Goal: Task Accomplishment & Management: Complete application form

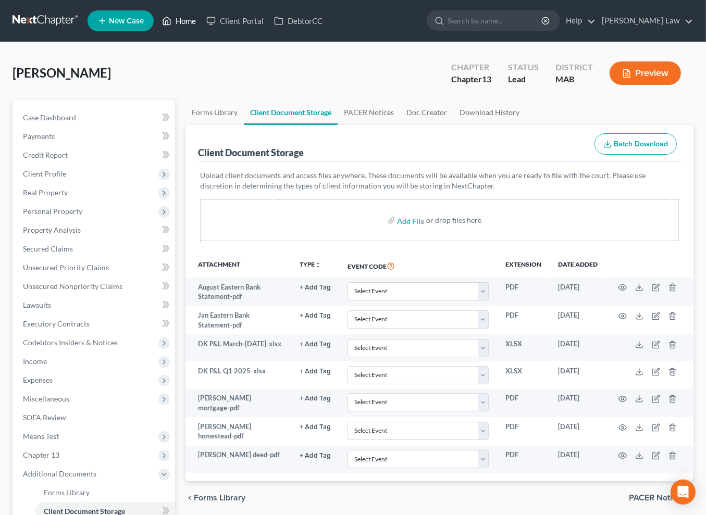
click at [201, 27] on link "Home" at bounding box center [179, 20] width 44 height 19
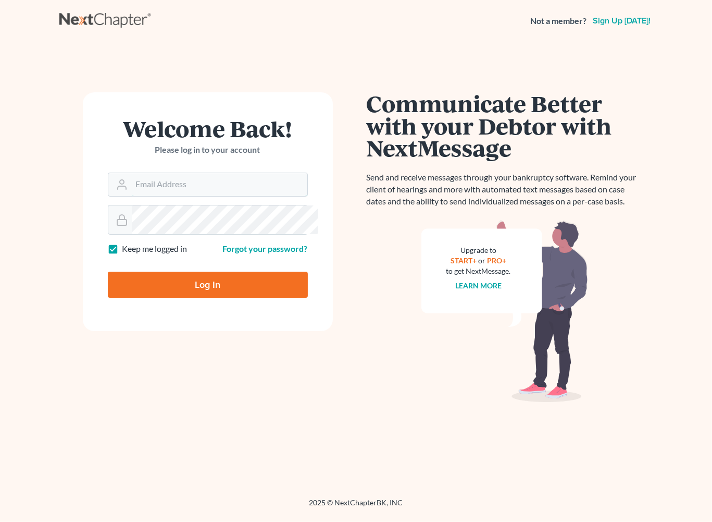
type input "[EMAIL_ADDRESS][DOMAIN_NAME]"
click at [211, 298] on input "Log In" at bounding box center [208, 285] width 200 height 26
type input "Thinking..."
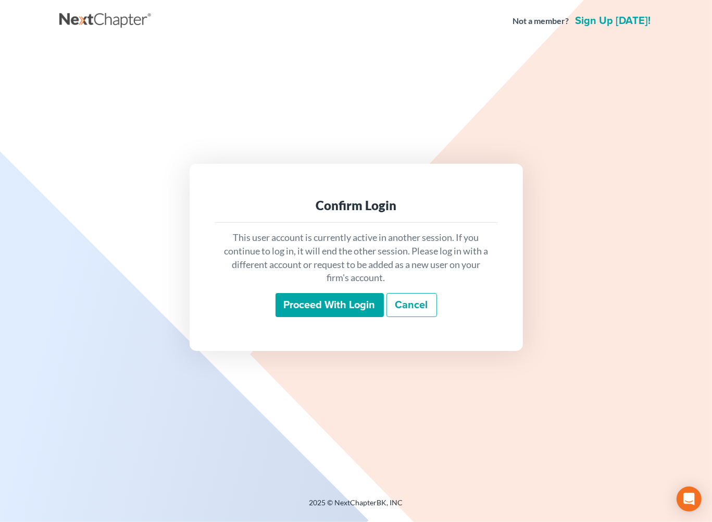
click at [327, 317] on input "Proceed with login" at bounding box center [330, 305] width 108 height 24
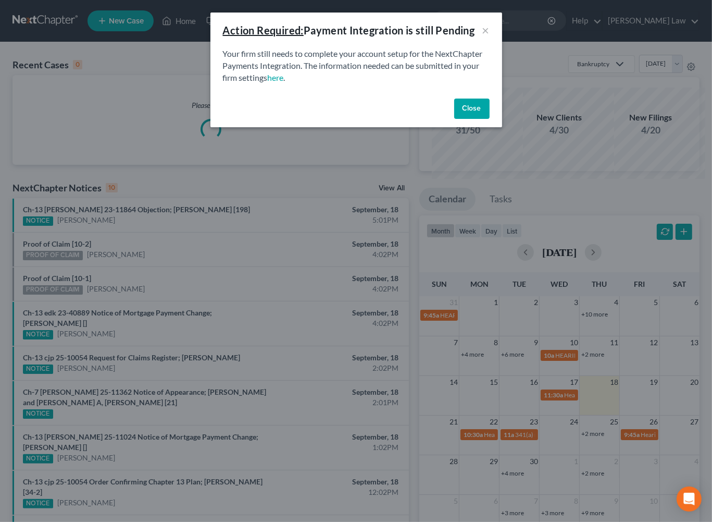
click at [490, 119] on button "Close" at bounding box center [471, 108] width 35 height 21
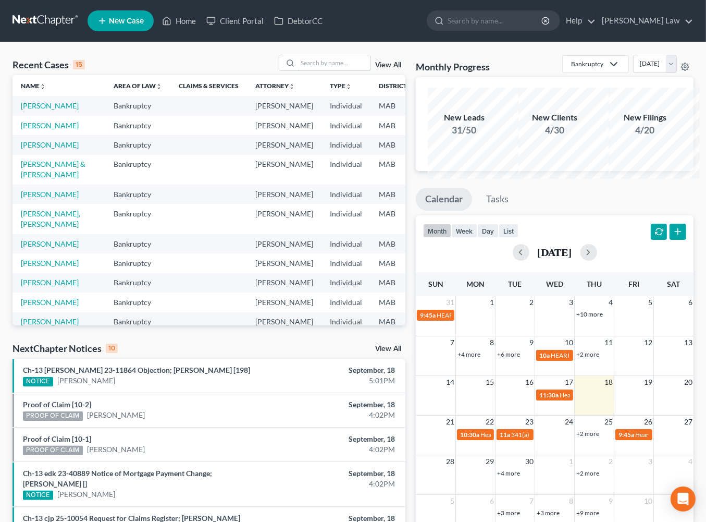
drag, startPoint x: 303, startPoint y: 83, endPoint x: 587, endPoint y: 126, distance: 287.7
click at [324, 70] on input "search" at bounding box center [334, 62] width 73 height 15
type input "[PERSON_NAME]"
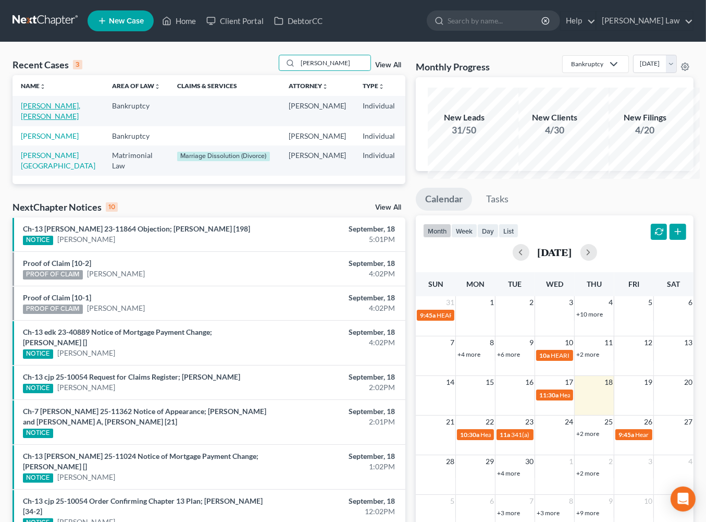
click at [39, 120] on link "[PERSON_NAME], [PERSON_NAME]" at bounding box center [50, 110] width 59 height 19
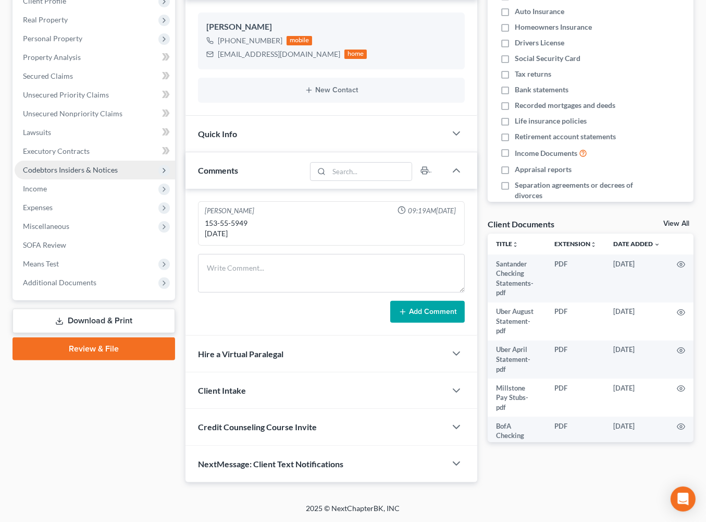
scroll to position [20, 0]
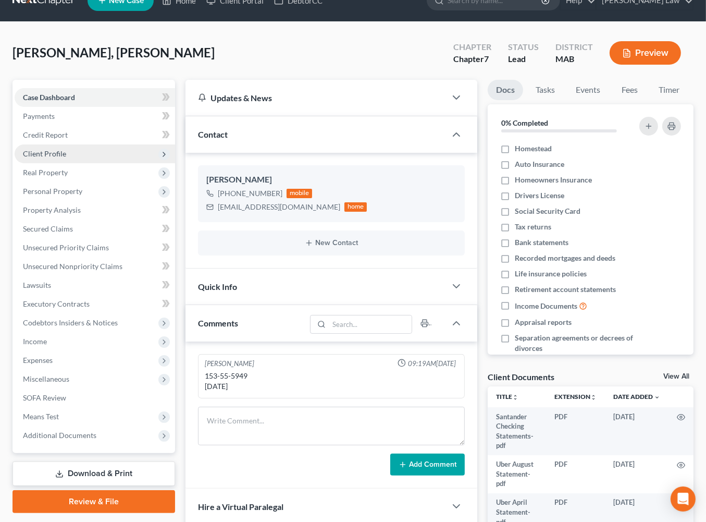
click at [66, 158] on span "Client Profile" at bounding box center [44, 153] width 43 height 9
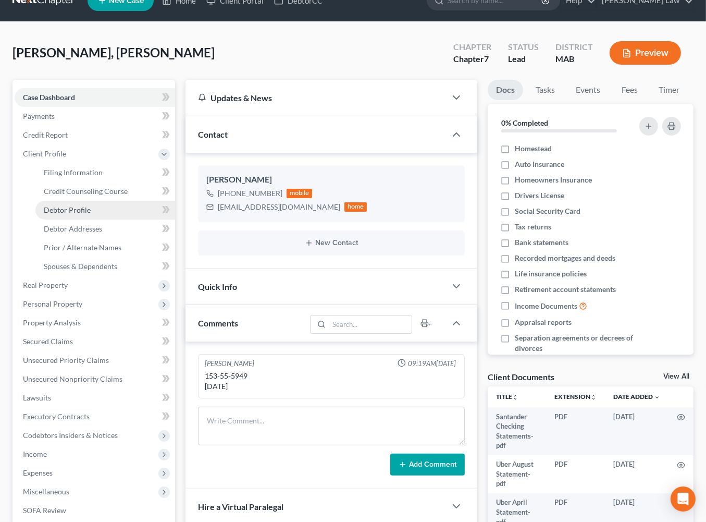
click at [88, 214] on span "Debtor Profile" at bounding box center [67, 209] width 47 height 9
select select "2"
select select "0"
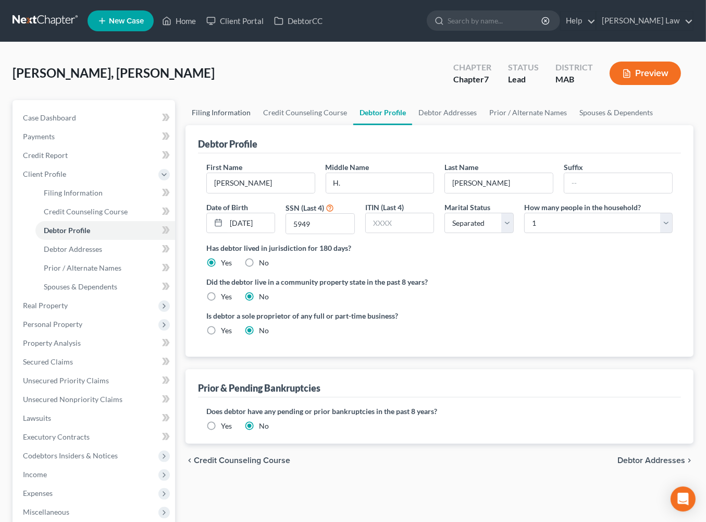
click at [233, 125] on link "Filing Information" at bounding box center [221, 112] width 71 height 25
select select "1"
select select "0"
select select "22"
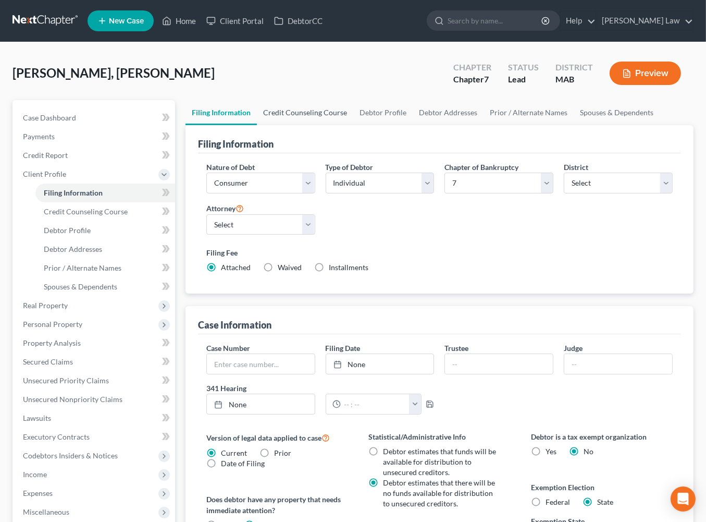
click at [318, 125] on link "Credit Counseling Course" at bounding box center [305, 112] width 96 height 25
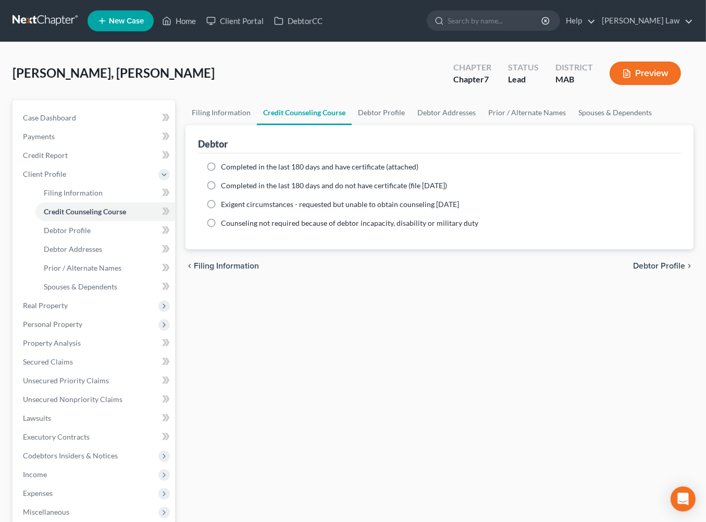
click at [221, 172] on label "Completed in the last 180 days and have certificate (attached)" at bounding box center [320, 167] width 198 height 10
click at [225, 168] on input "Completed in the last 180 days and have certificate (attached)" at bounding box center [228, 165] width 7 height 7
radio input "true"
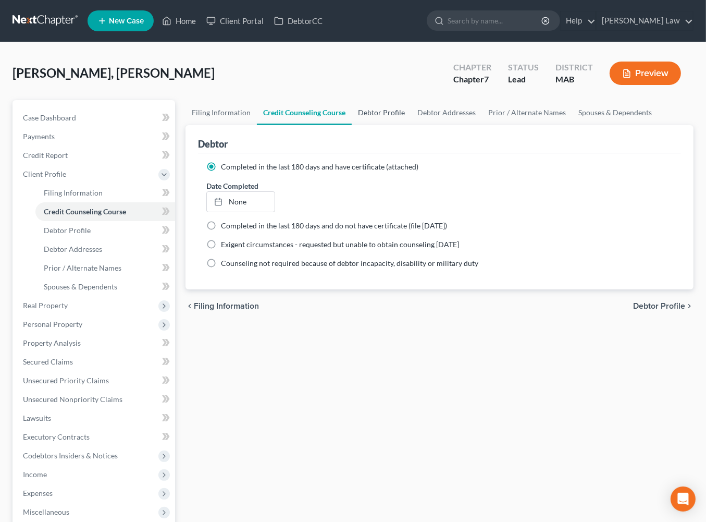
click at [411, 125] on link "Debtor Profile" at bounding box center [381, 112] width 59 height 25
select select "2"
select select "0"
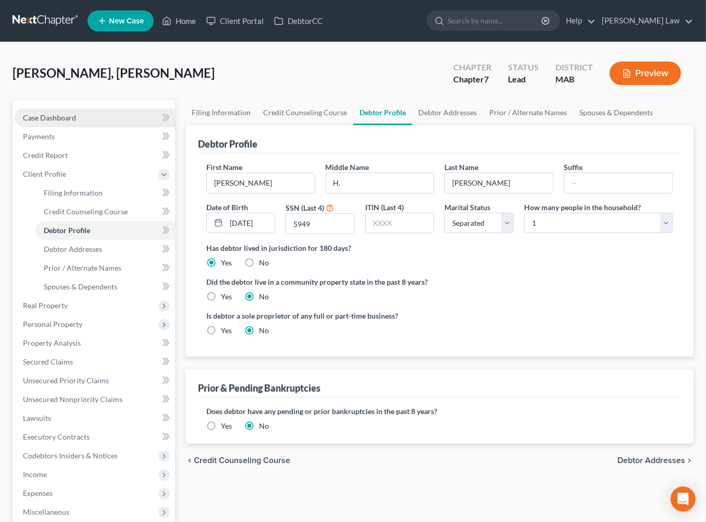
click at [74, 122] on span "Case Dashboard" at bounding box center [49, 117] width 53 height 9
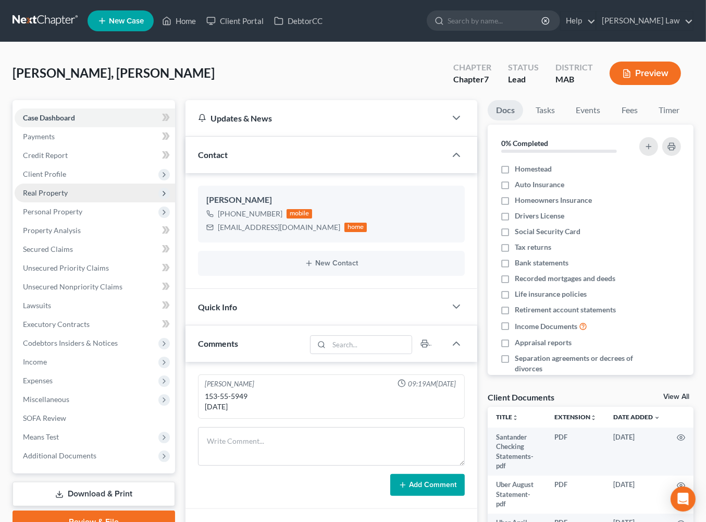
click at [53, 197] on span "Real Property" at bounding box center [45, 192] width 45 height 9
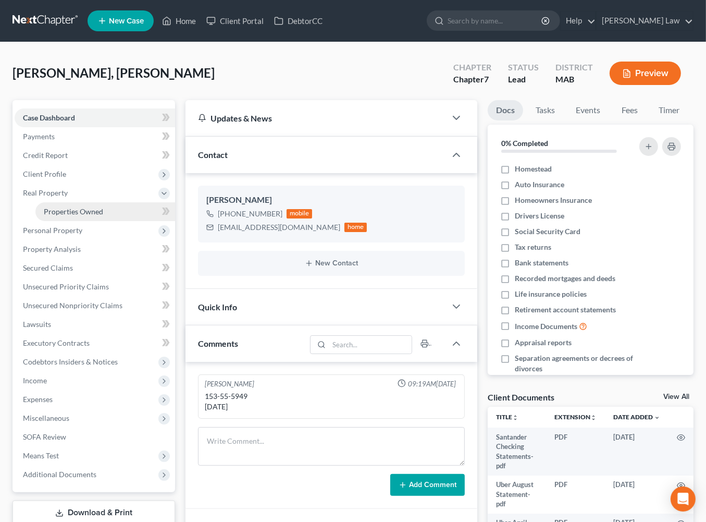
click at [91, 216] on span "Properties Owned" at bounding box center [73, 211] width 59 height 9
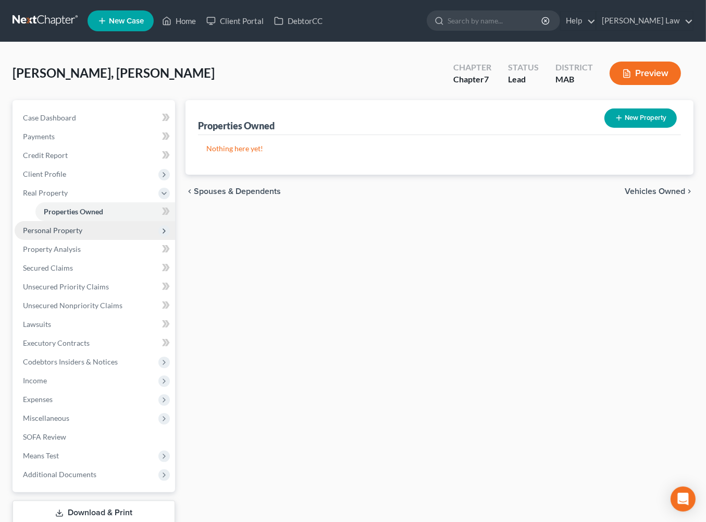
click at [82, 235] on span "Personal Property" at bounding box center [52, 230] width 59 height 9
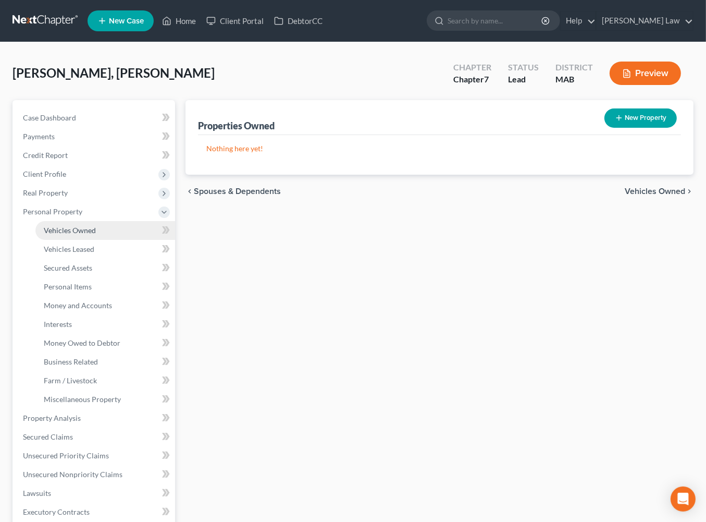
click at [81, 235] on span "Vehicles Owned" at bounding box center [70, 230] width 52 height 9
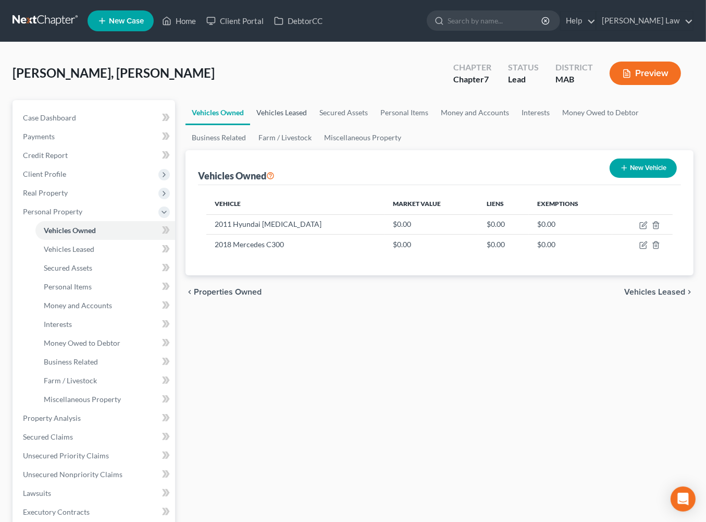
click at [298, 125] on link "Vehicles Leased" at bounding box center [281, 112] width 63 height 25
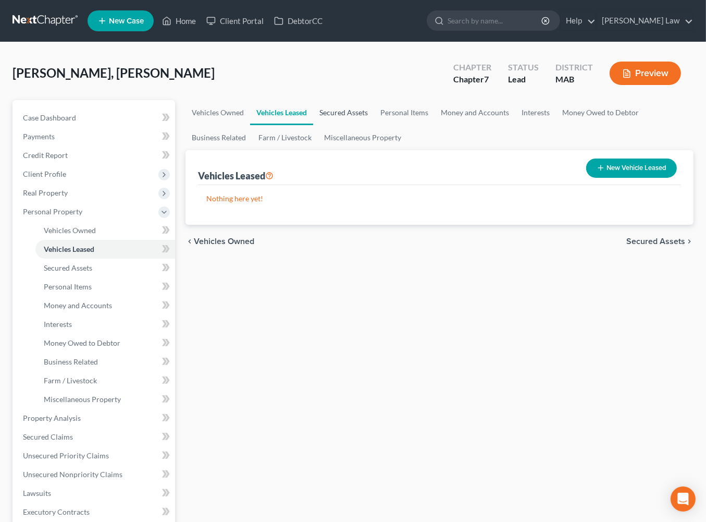
click at [374, 125] on link "Secured Assets" at bounding box center [343, 112] width 61 height 25
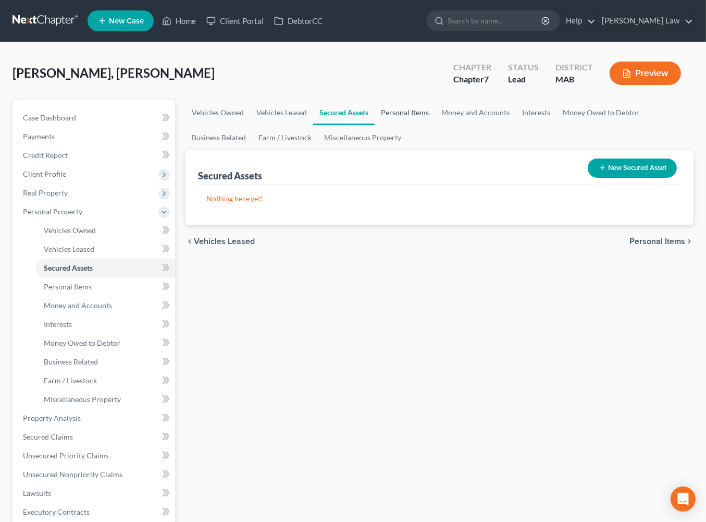
click at [435, 125] on link "Personal Items" at bounding box center [405, 112] width 60 height 25
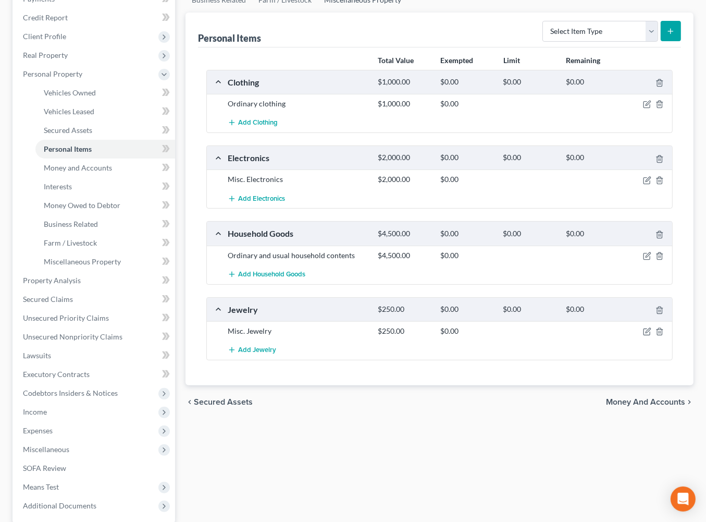
scroll to position [133, 0]
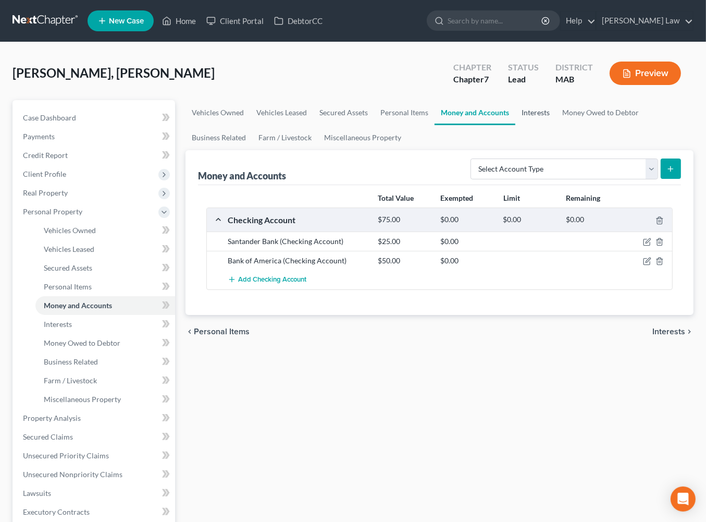
click at [556, 125] on link "Interests" at bounding box center [535, 112] width 41 height 25
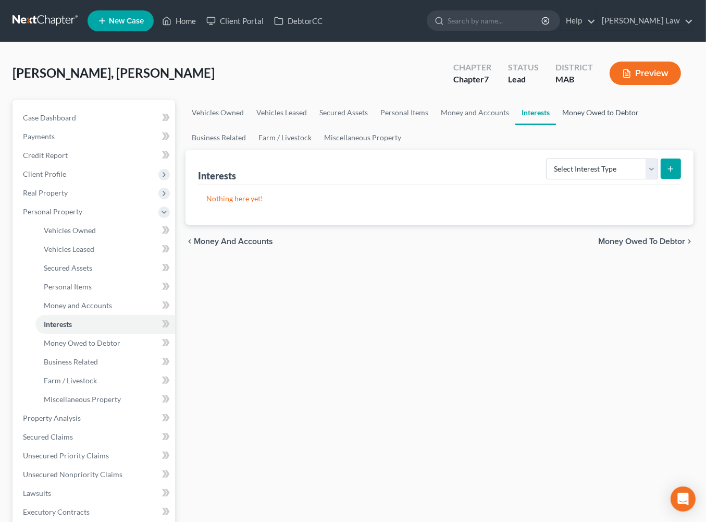
click at [556, 125] on link "Money Owed to Debtor" at bounding box center [600, 112] width 89 height 25
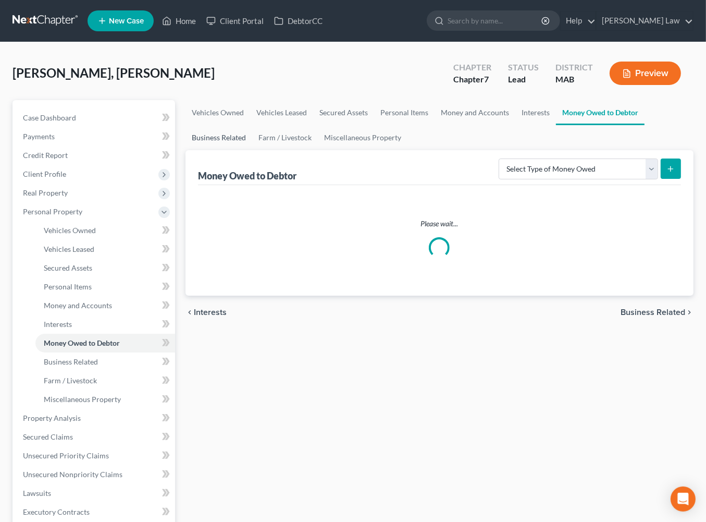
click at [252, 150] on link "Business Related" at bounding box center [219, 137] width 67 height 25
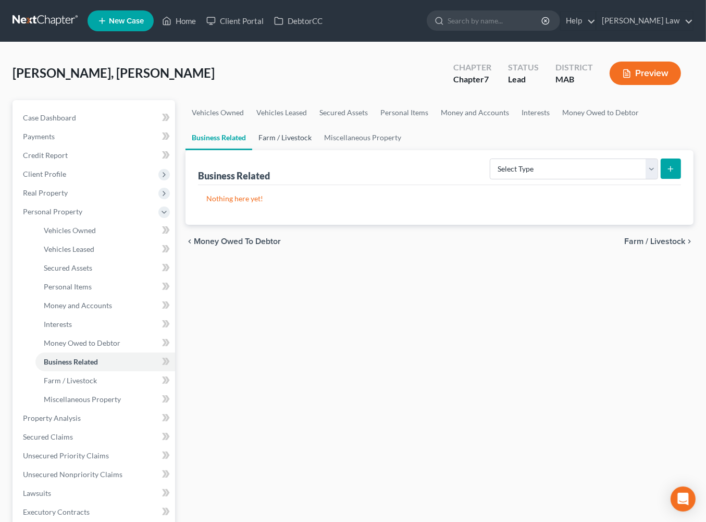
click at [318, 150] on link "Farm / Livestock" at bounding box center [285, 137] width 66 height 25
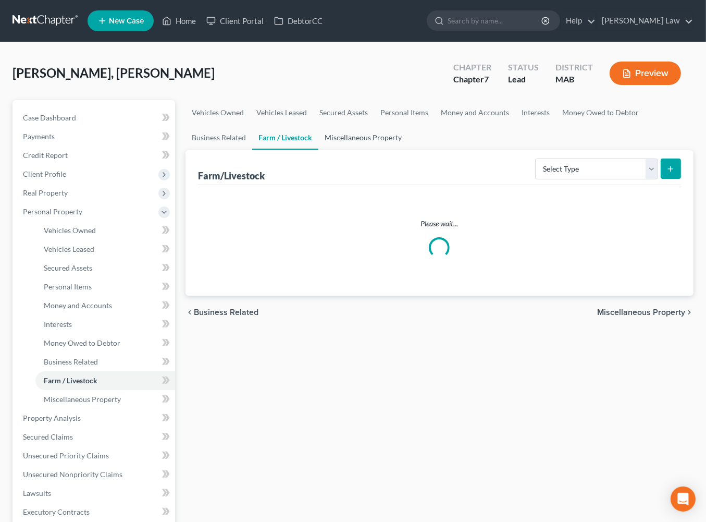
click at [408, 150] on link "Miscellaneous Property" at bounding box center [363, 137] width 90 height 25
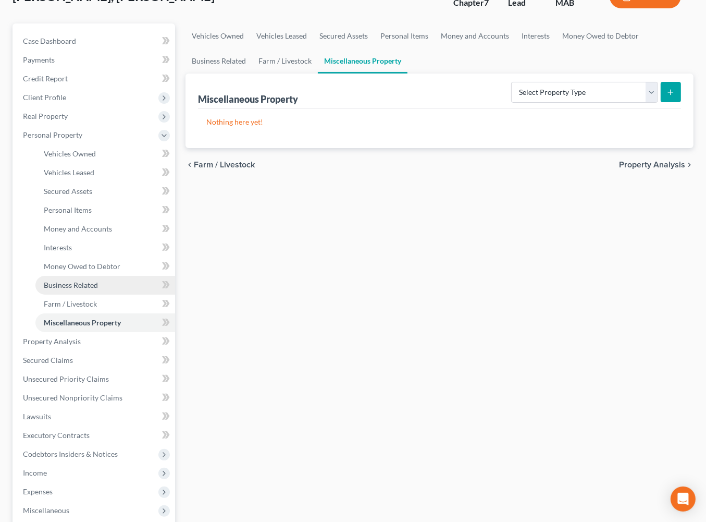
scroll to position [154, 0]
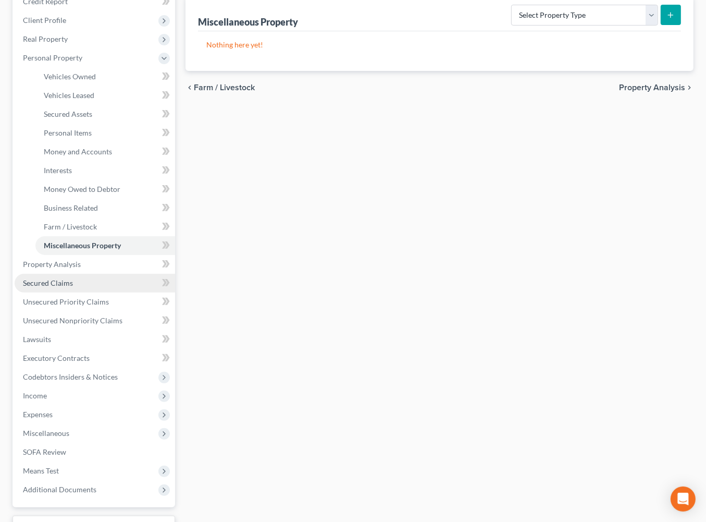
click at [73, 287] on span "Secured Claims" at bounding box center [48, 282] width 50 height 9
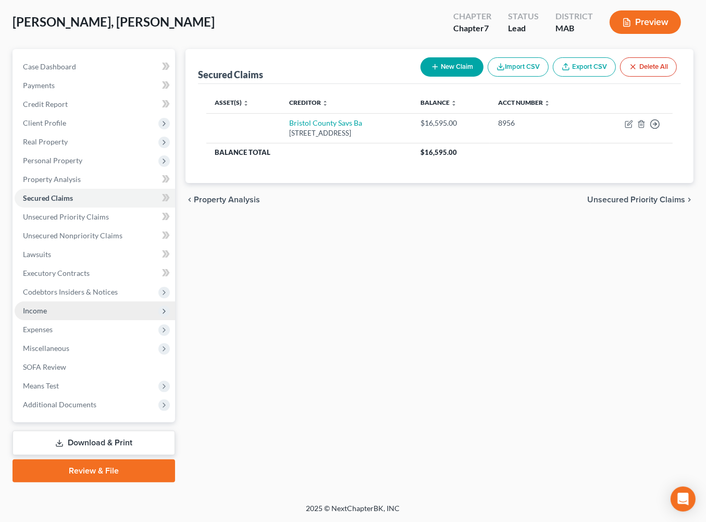
scroll to position [92, 0]
click at [64, 320] on span "Income" at bounding box center [95, 310] width 161 height 19
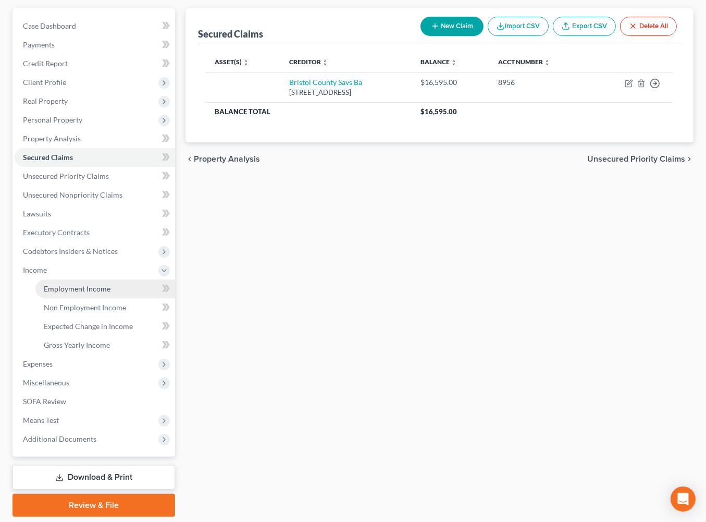
click at [92, 293] on span "Employment Income" at bounding box center [77, 288] width 67 height 9
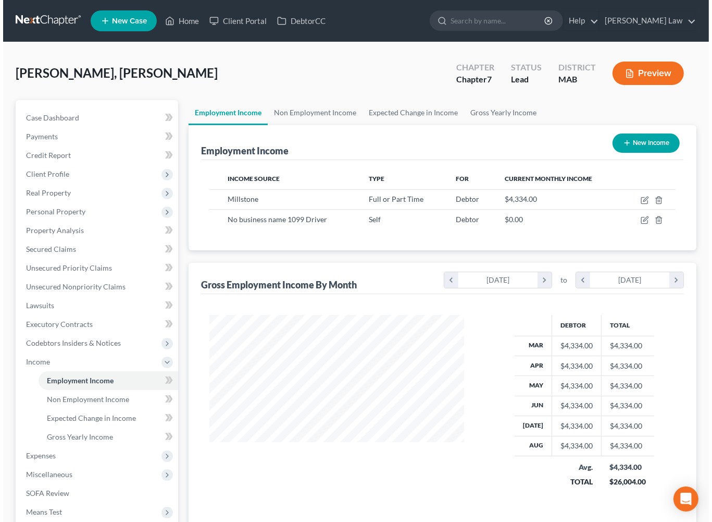
scroll to position [231, 275]
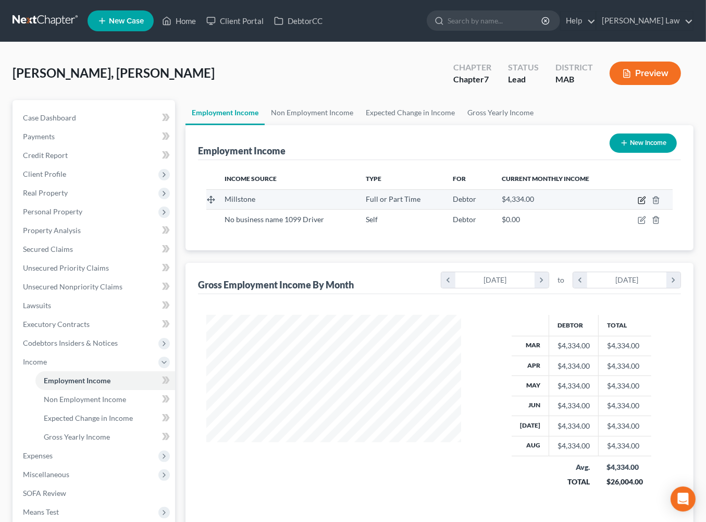
click at [645, 204] on icon "button" at bounding box center [642, 200] width 8 height 8
select select "0"
select select "22"
select select "0"
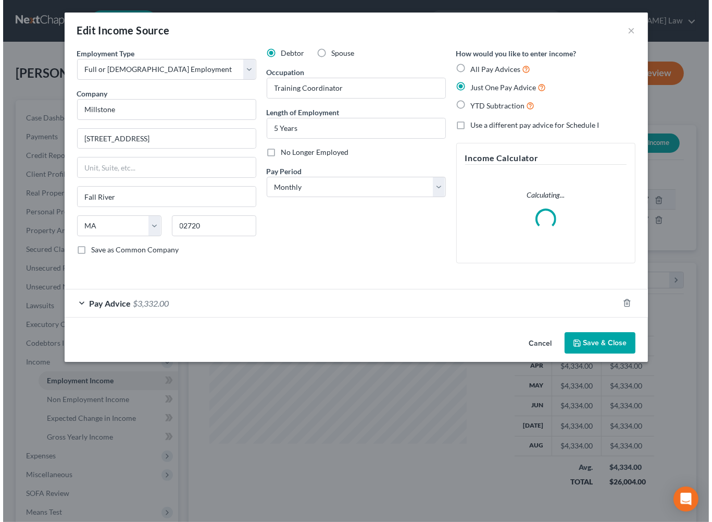
scroll to position [231, 278]
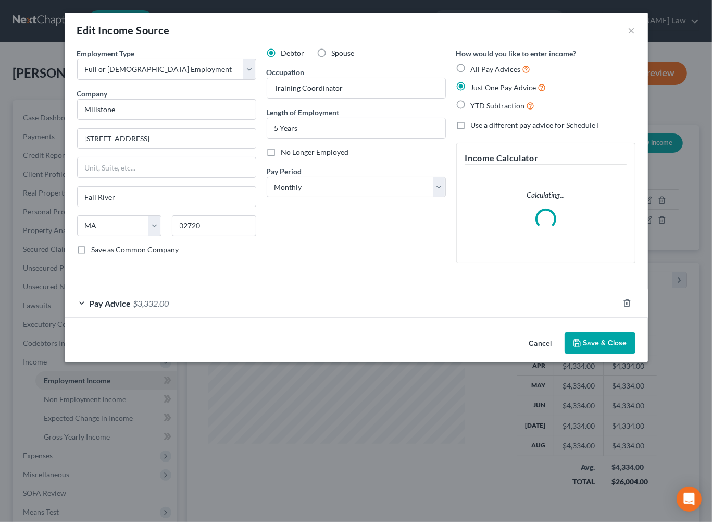
click at [319, 317] on div "Pay Advice $3,332.00" at bounding box center [342, 303] width 555 height 28
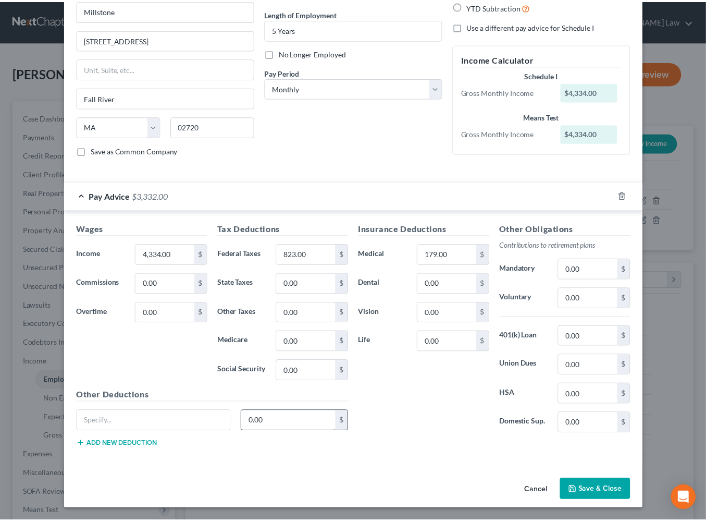
scroll to position [258, 0]
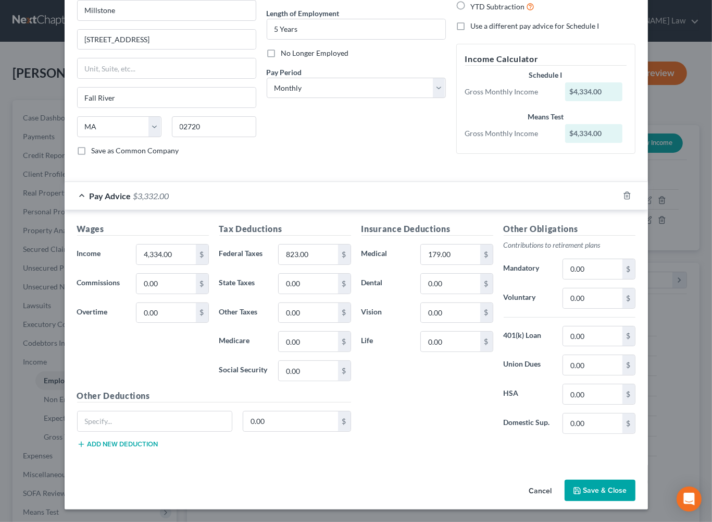
click at [626, 479] on button "Save & Close" at bounding box center [600, 490] width 71 height 22
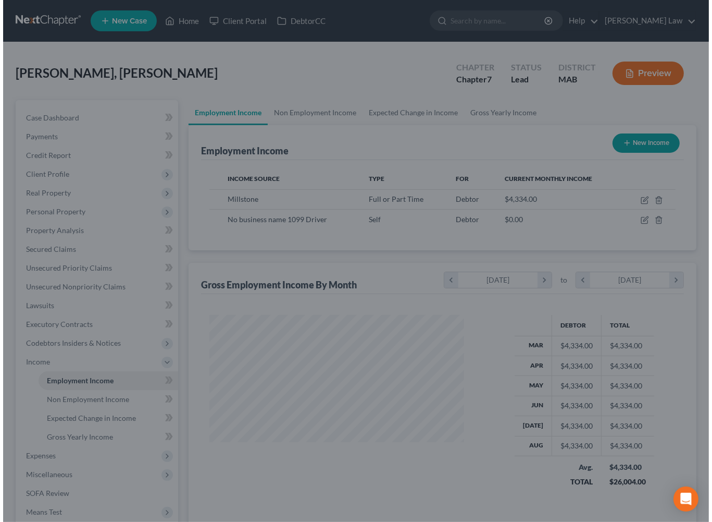
scroll to position [520931, 520887]
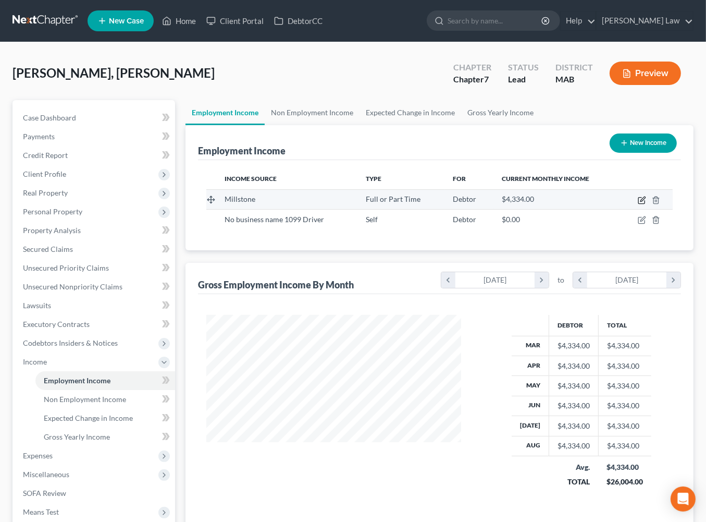
click at [645, 204] on icon "button" at bounding box center [642, 200] width 8 height 8
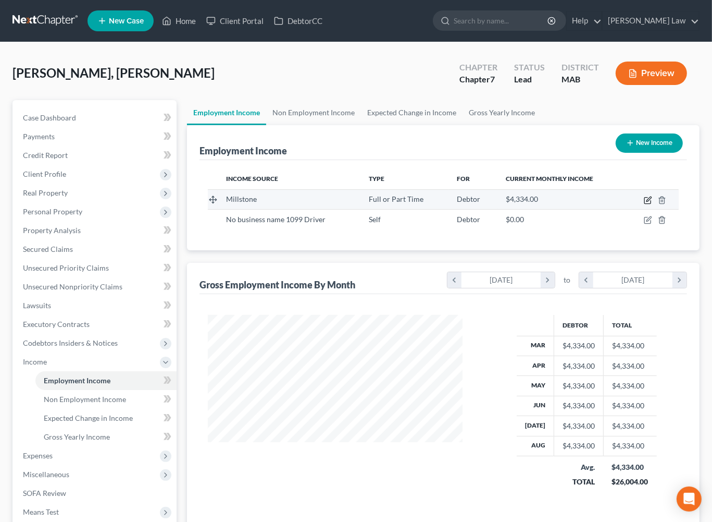
select select "0"
select select "22"
select select "0"
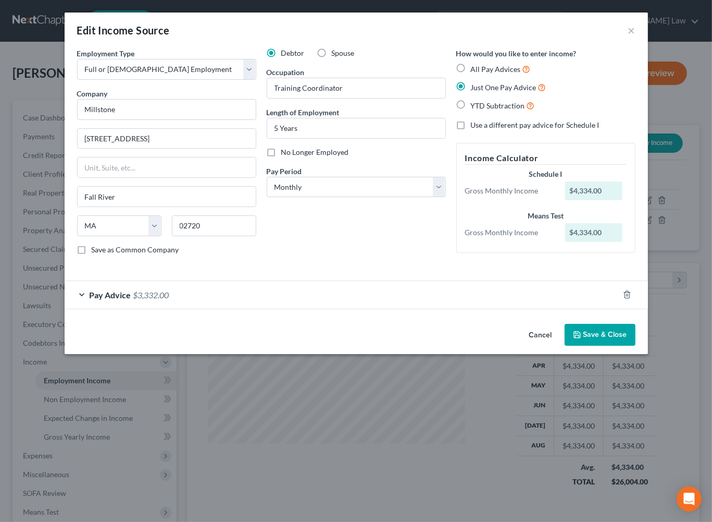
click at [632, 346] on button "Save & Close" at bounding box center [600, 335] width 71 height 22
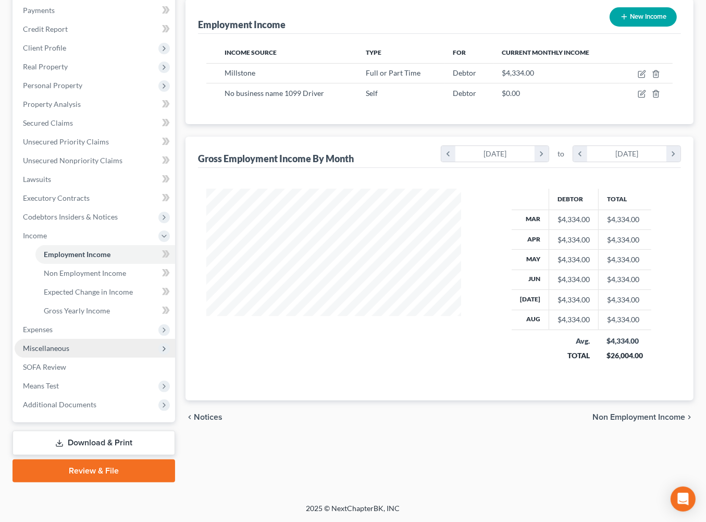
scroll to position [144, 0]
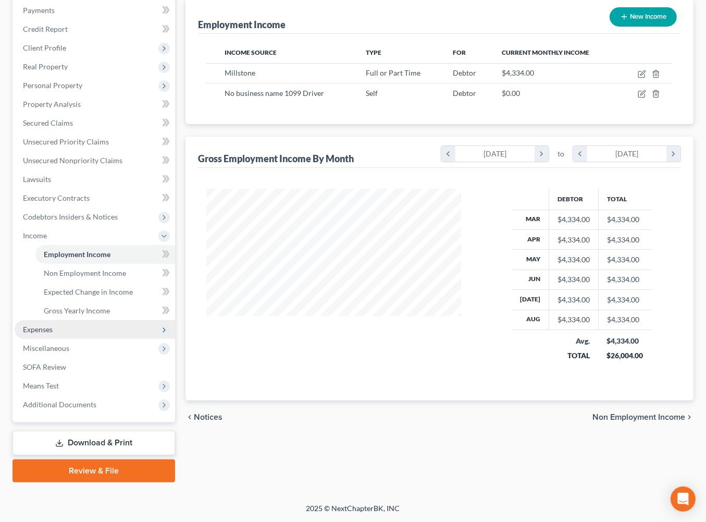
click at [53, 334] on span "Expenses" at bounding box center [38, 329] width 30 height 9
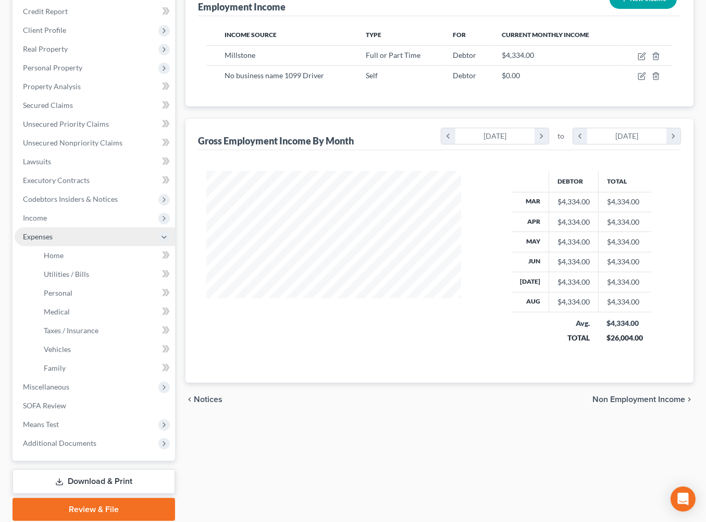
click at [73, 246] on span "Expenses" at bounding box center [95, 236] width 161 height 19
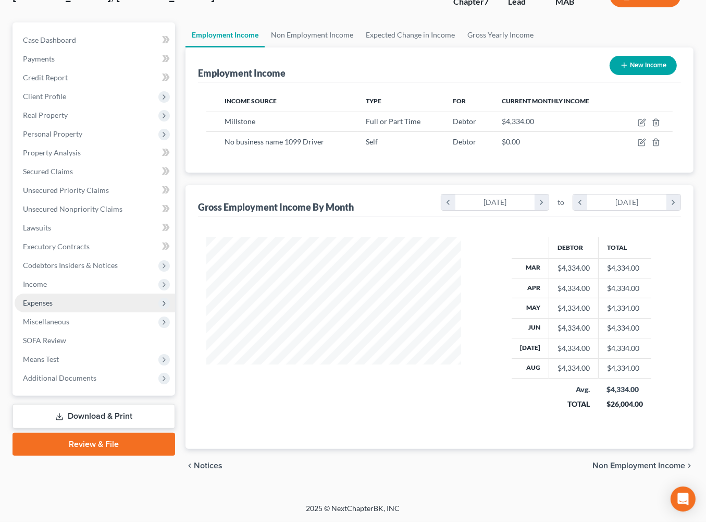
click at [69, 312] on span "Expenses" at bounding box center [95, 302] width 161 height 19
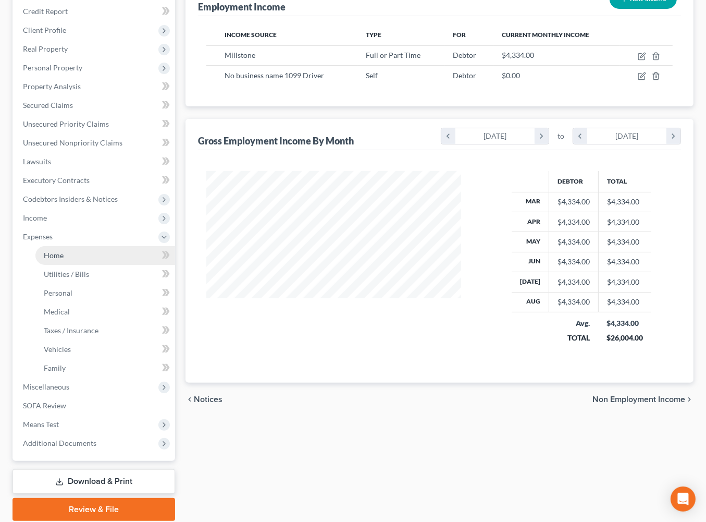
click at [92, 265] on link "Home" at bounding box center [105, 255] width 140 height 19
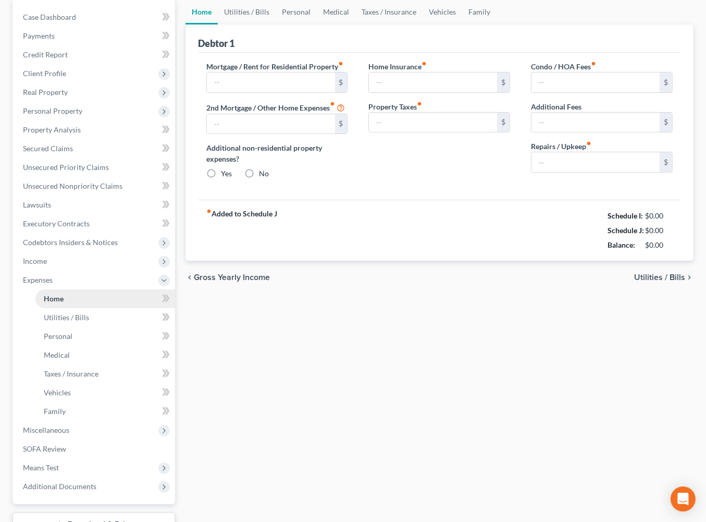
type input "1,000.00"
type input "0.00"
radio input "true"
type input "0.00"
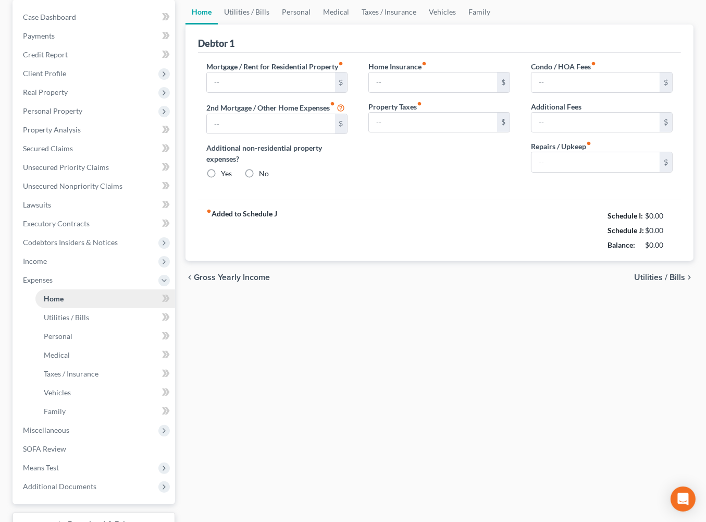
type input "0.00"
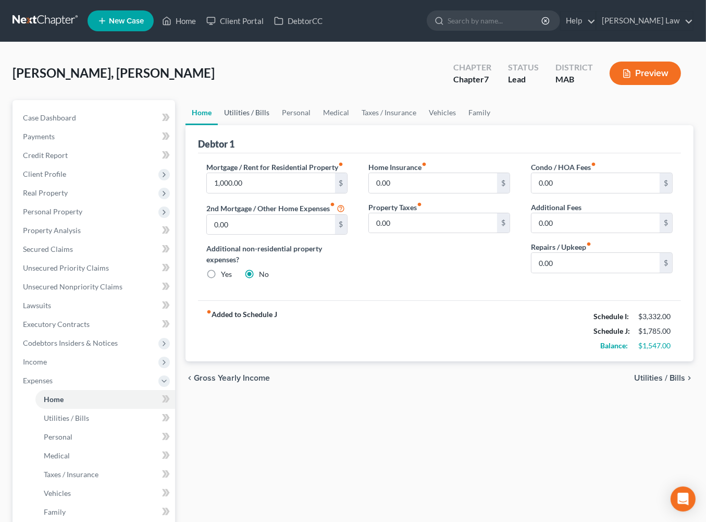
click at [253, 125] on link "Utilities / Bills" at bounding box center [247, 112] width 58 height 25
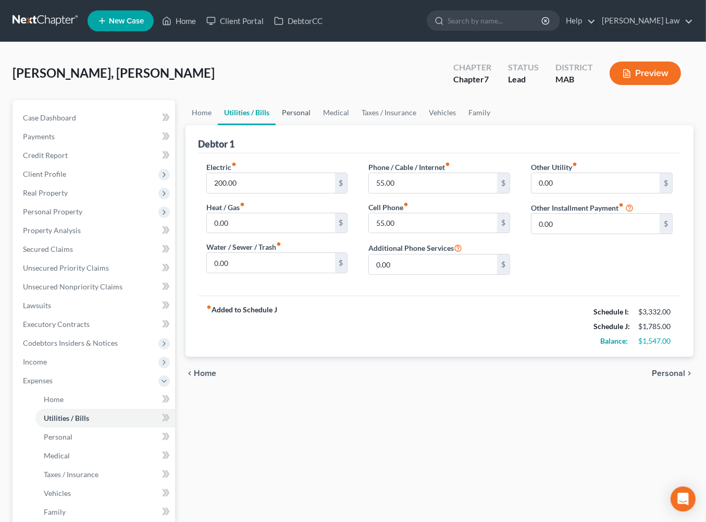
click at [317, 125] on link "Personal" at bounding box center [296, 112] width 41 height 25
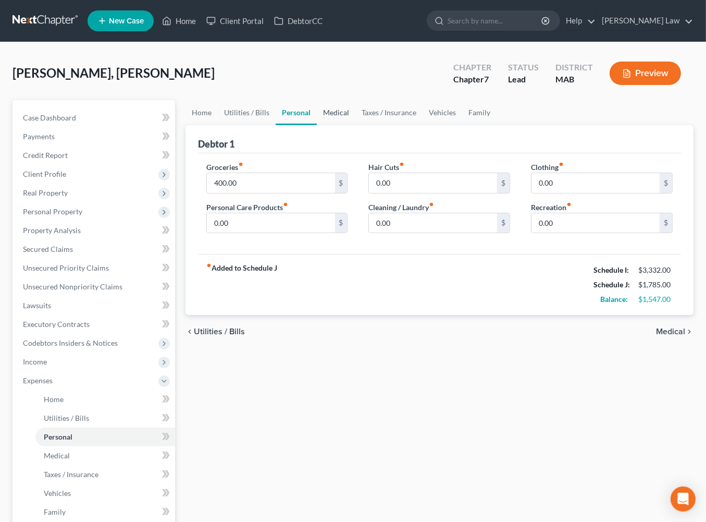
click at [355, 125] on link "Medical" at bounding box center [336, 112] width 39 height 25
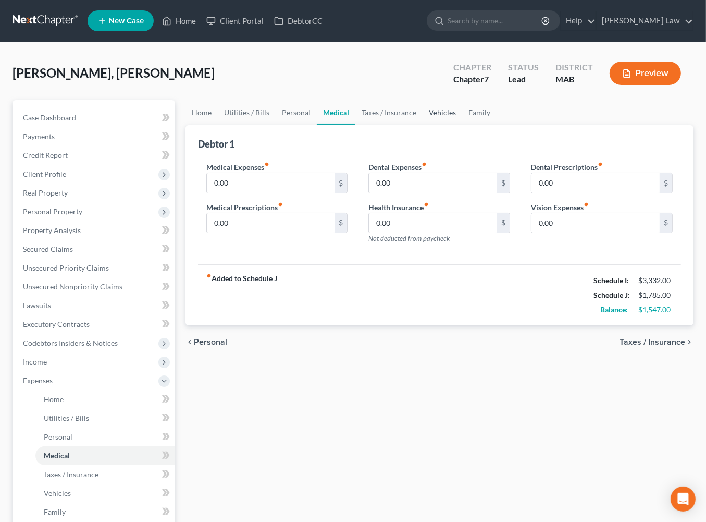
click at [462, 125] on link "Vehicles" at bounding box center [443, 112] width 40 height 25
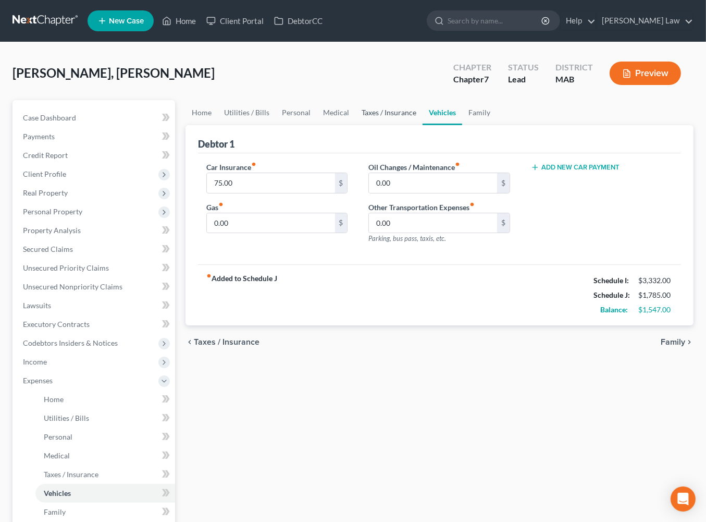
click at [419, 125] on link "Taxes / Insurance" at bounding box center [388, 112] width 67 height 25
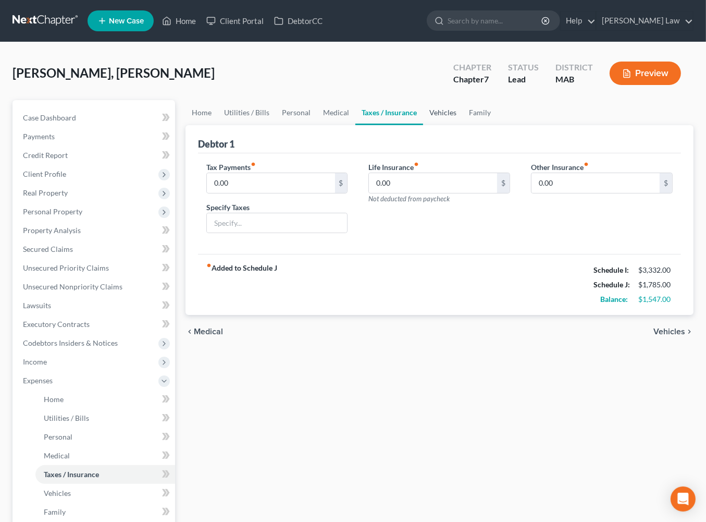
click at [463, 125] on link "Vehicles" at bounding box center [443, 112] width 40 height 25
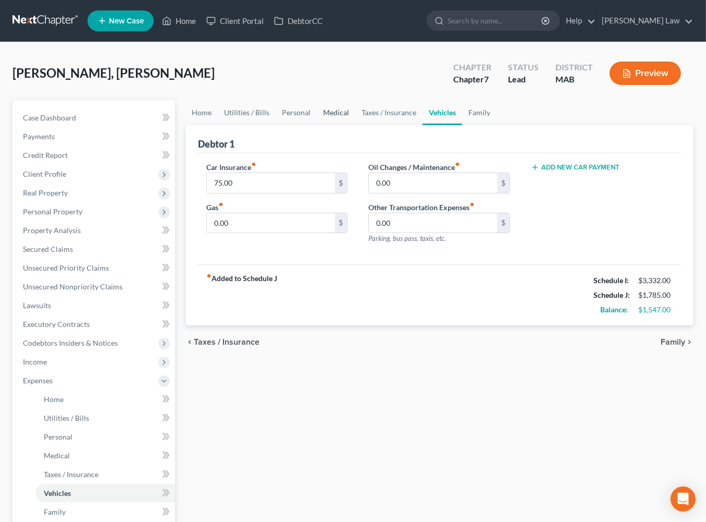
click at [355, 125] on link "Medical" at bounding box center [336, 112] width 39 height 25
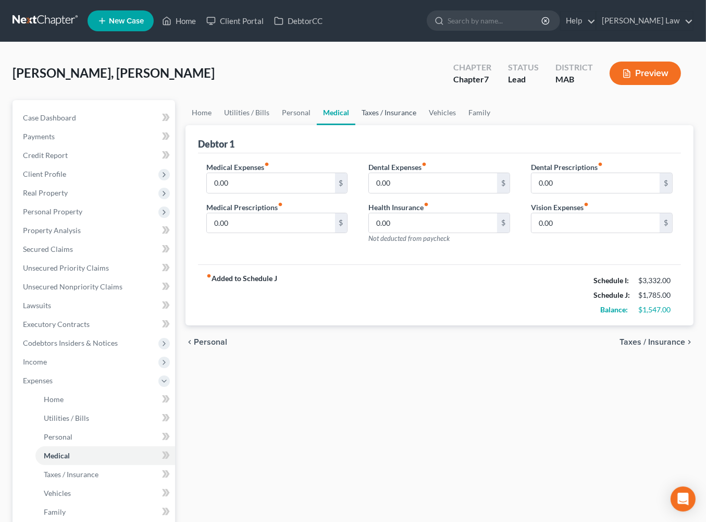
click at [423, 125] on link "Taxes / Insurance" at bounding box center [388, 112] width 67 height 25
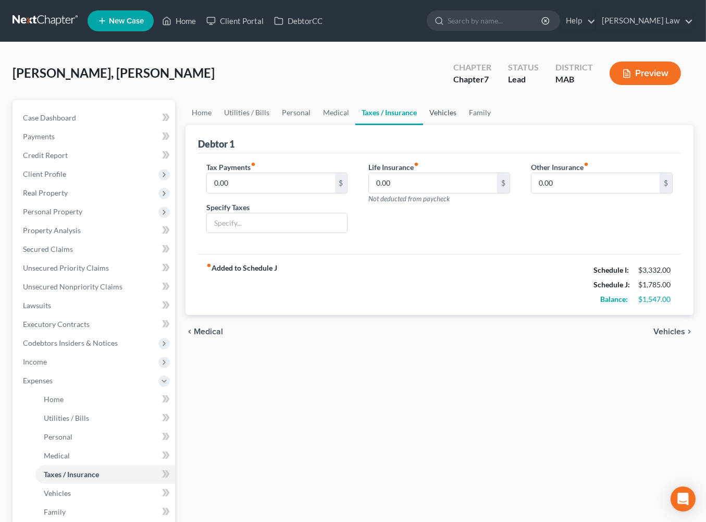
click at [463, 125] on link "Vehicles" at bounding box center [443, 112] width 40 height 25
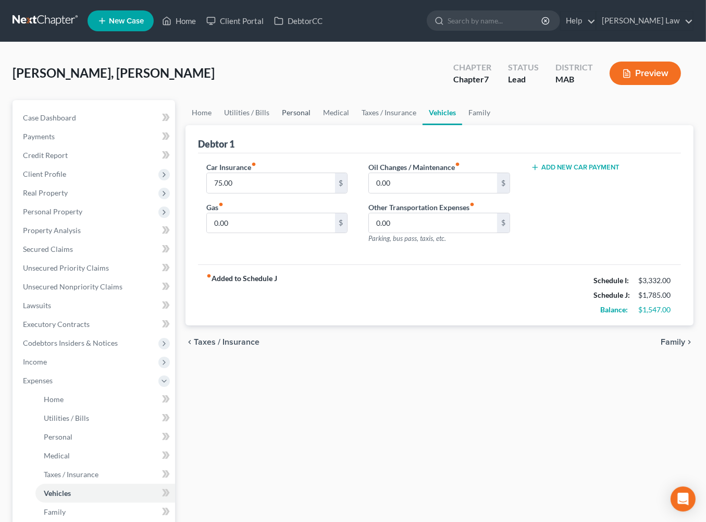
click at [317, 125] on link "Personal" at bounding box center [296, 112] width 41 height 25
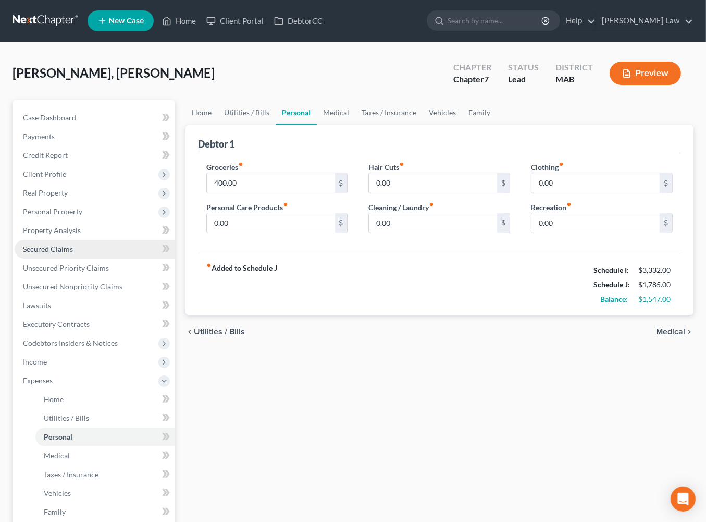
click at [73, 253] on span "Secured Claims" at bounding box center [48, 248] width 50 height 9
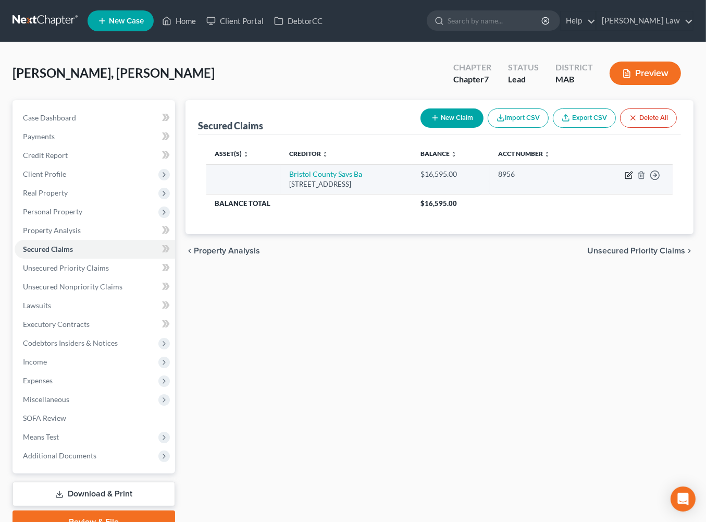
click at [627, 176] on icon "button" at bounding box center [629, 173] width 5 height 5
select select "22"
select select "0"
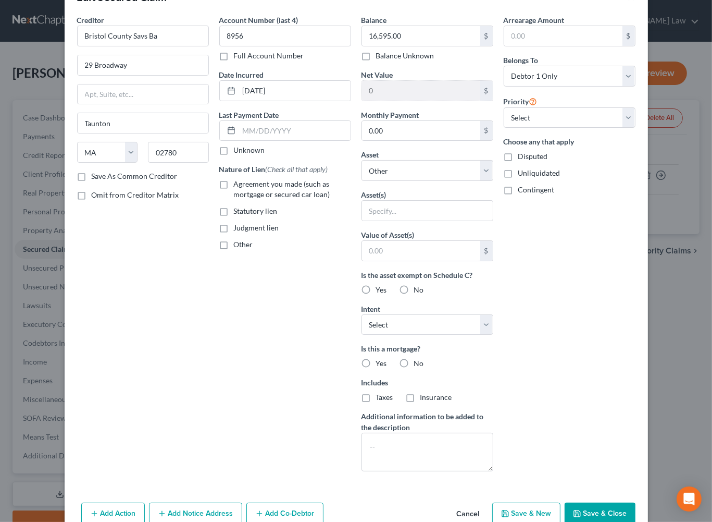
scroll to position [168, 0]
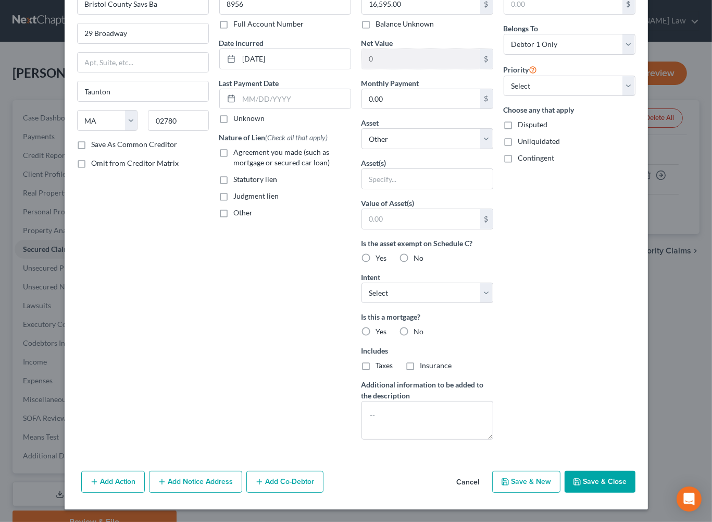
click at [623, 492] on button "Save & Close" at bounding box center [600, 482] width 71 height 22
select select
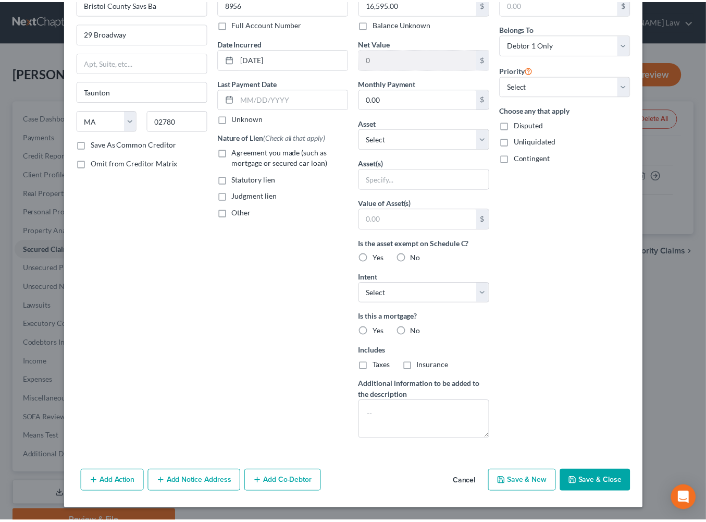
scroll to position [66, 0]
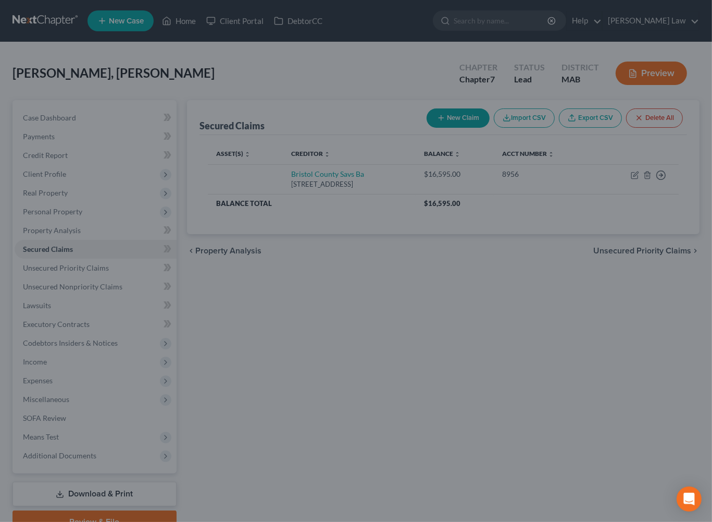
type input "0"
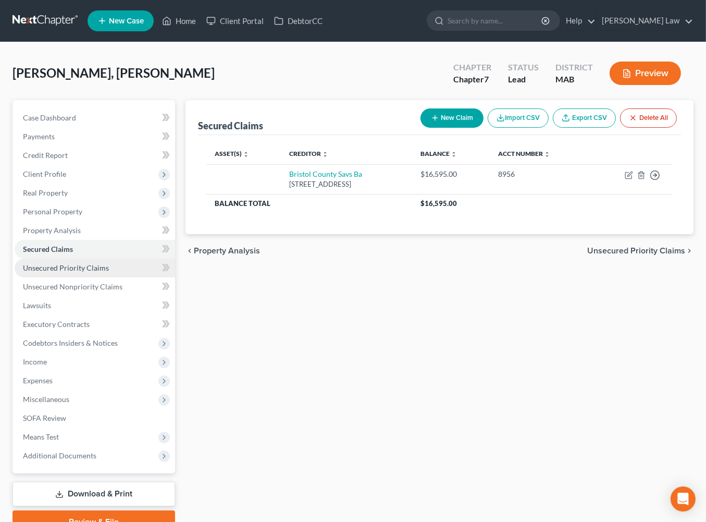
click at [71, 272] on span "Unsecured Priority Claims" at bounding box center [66, 267] width 86 height 9
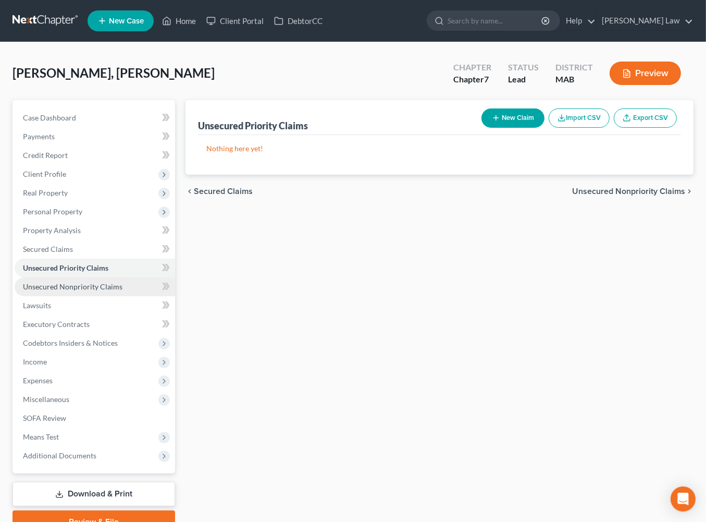
click at [102, 291] on span "Unsecured Nonpriority Claims" at bounding box center [73, 286] width 100 height 9
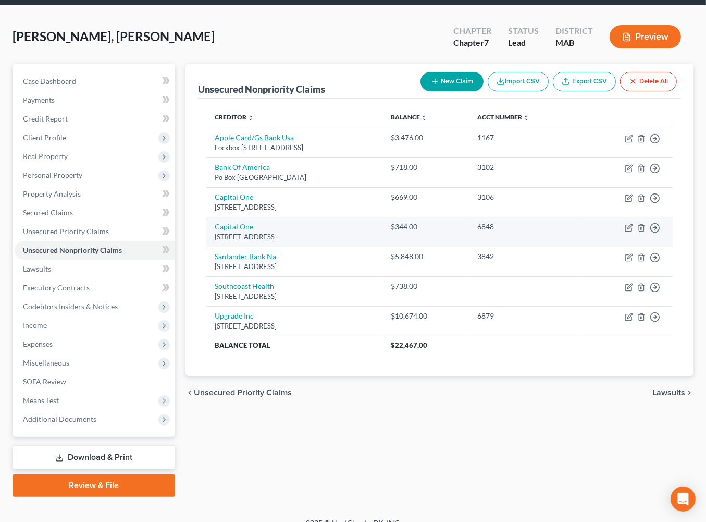
scroll to position [82, 0]
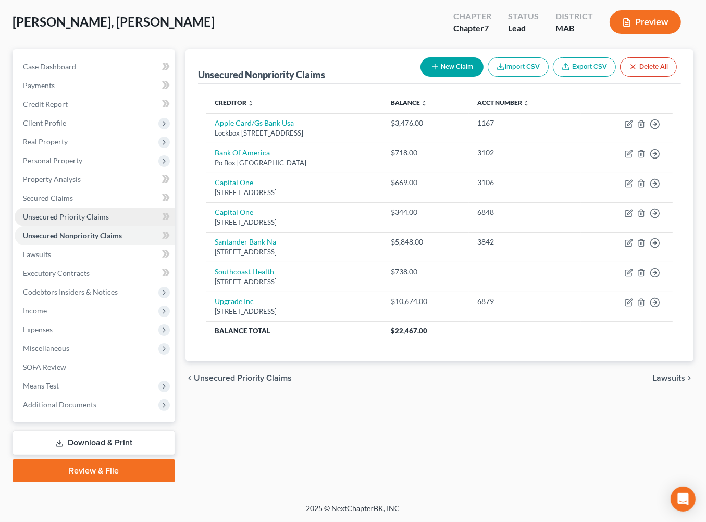
click at [100, 221] on span "Unsecured Priority Claims" at bounding box center [66, 216] width 86 height 9
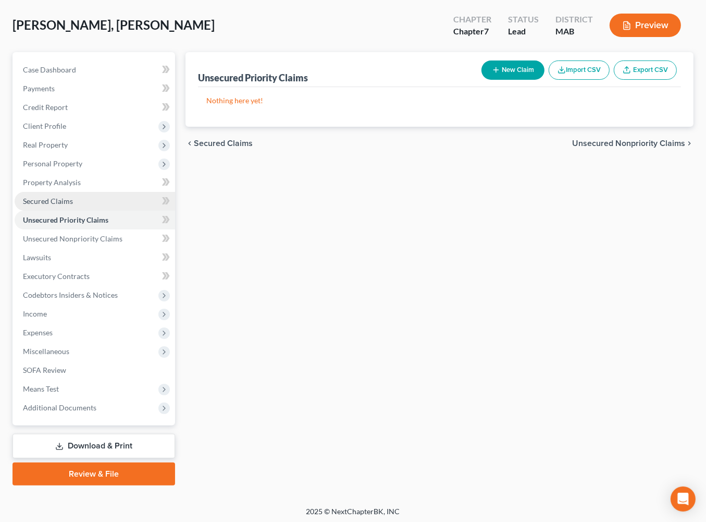
scroll to position [50, 0]
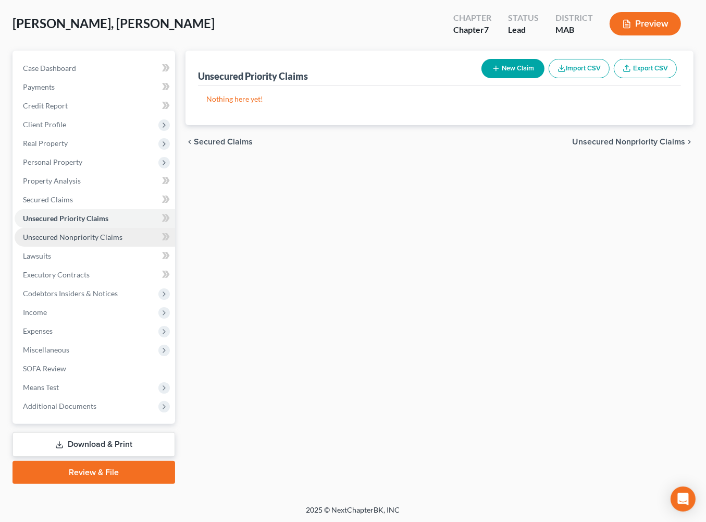
click at [111, 241] on span "Unsecured Nonpriority Claims" at bounding box center [73, 236] width 100 height 9
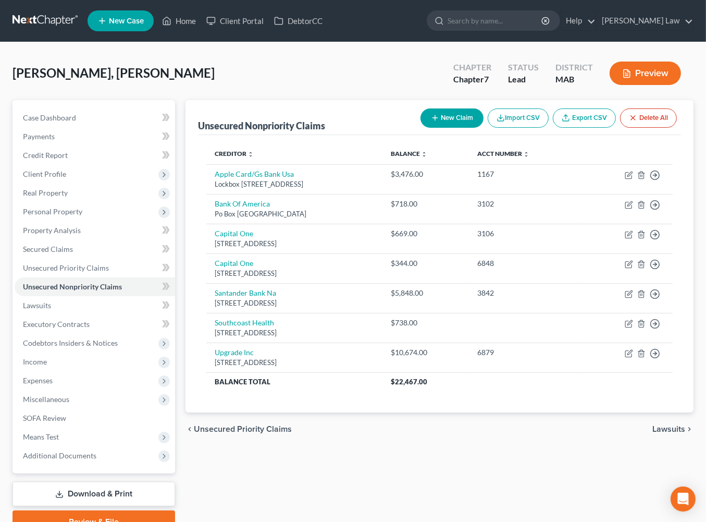
click at [421, 128] on button "New Claim" at bounding box center [452, 117] width 63 height 19
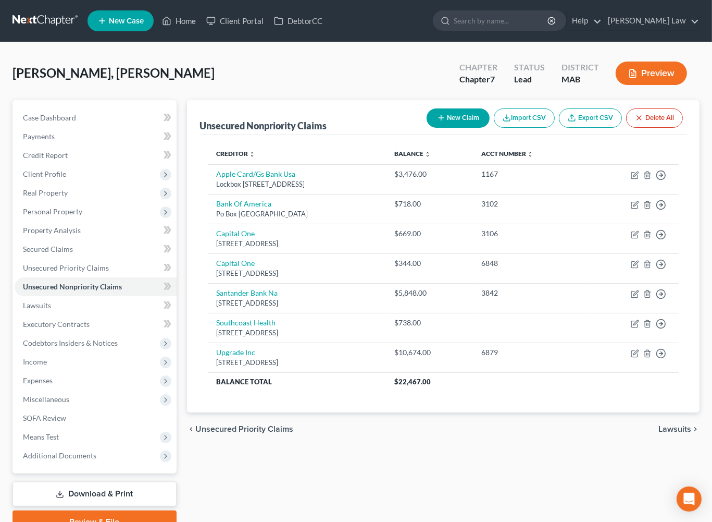
select select "0"
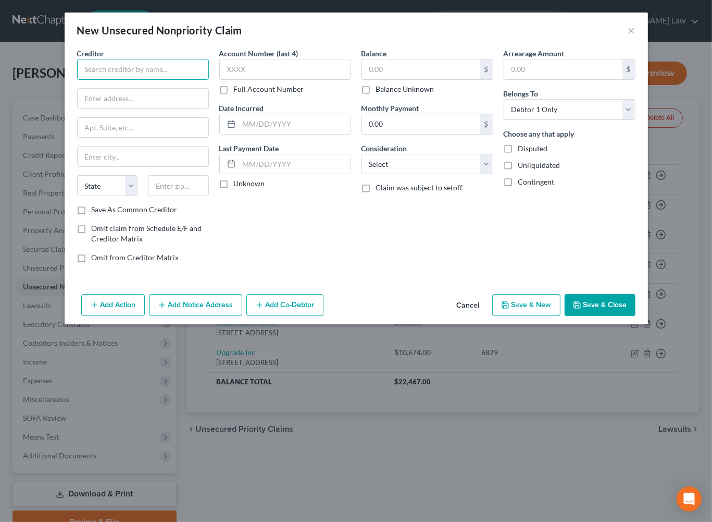
click at [130, 80] on input "text" at bounding box center [143, 69] width 132 height 21
click at [435, 79] on input "text" at bounding box center [421, 69] width 118 height 20
type input "Crunch Fitness"
type input "302.00"
click at [257, 134] on input "text" at bounding box center [295, 124] width 112 height 20
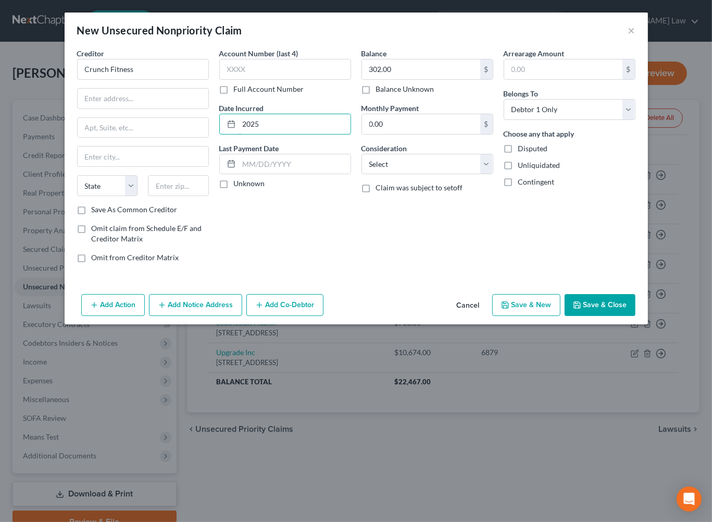
type input "2025"
click at [624, 316] on button "Save & Close" at bounding box center [600, 305] width 71 height 22
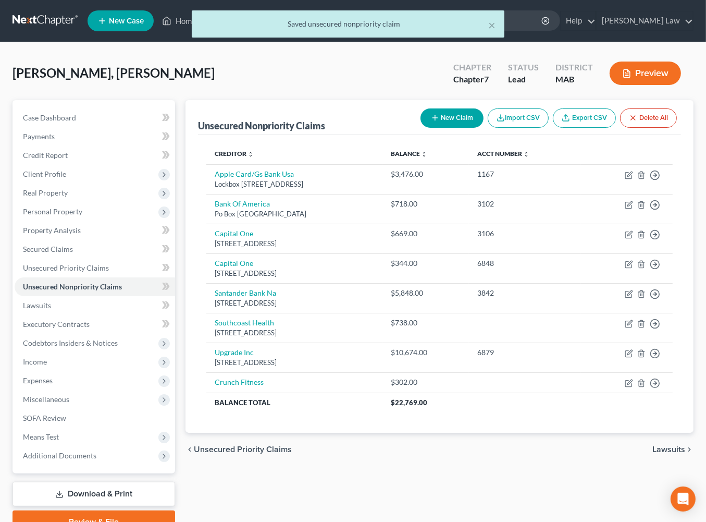
click at [421, 128] on button "New Claim" at bounding box center [452, 117] width 63 height 19
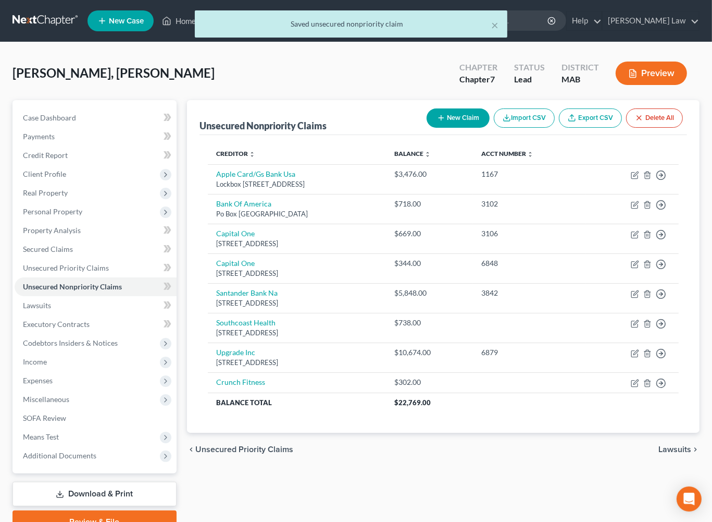
select select "0"
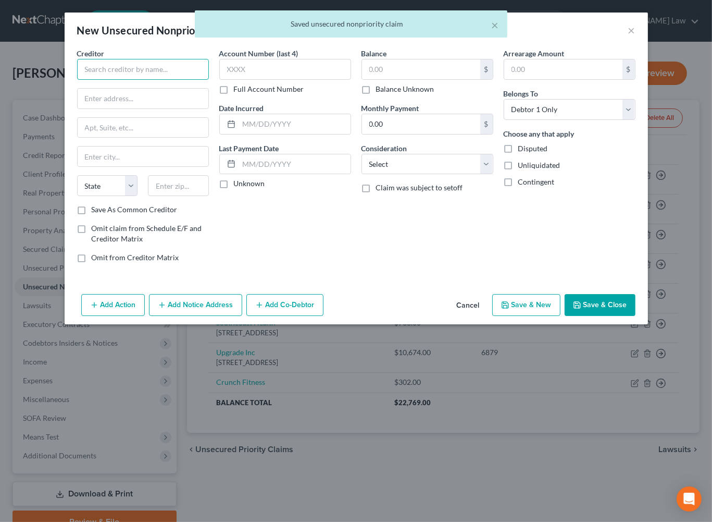
click at [121, 80] on input "text" at bounding box center [143, 69] width 132 height 21
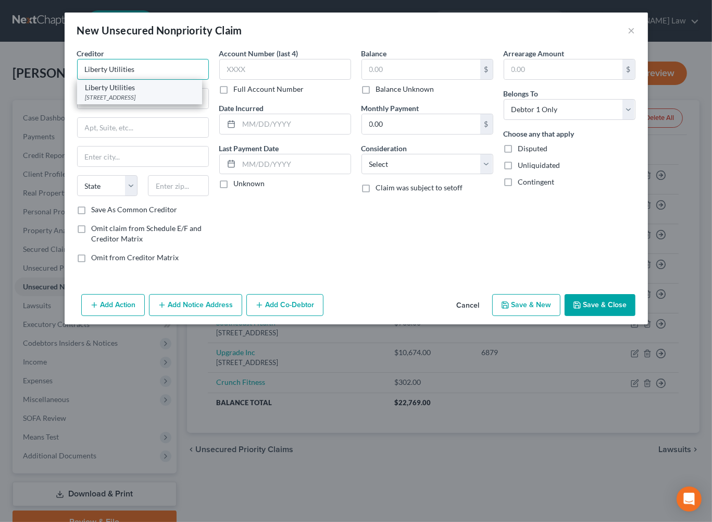
type input "Liberty Utilities"
click at [91, 102] on div "[STREET_ADDRESS]" at bounding box center [139, 97] width 108 height 9
type input "[STREET_ADDRESS]"
type input "Fall River"
select select "22"
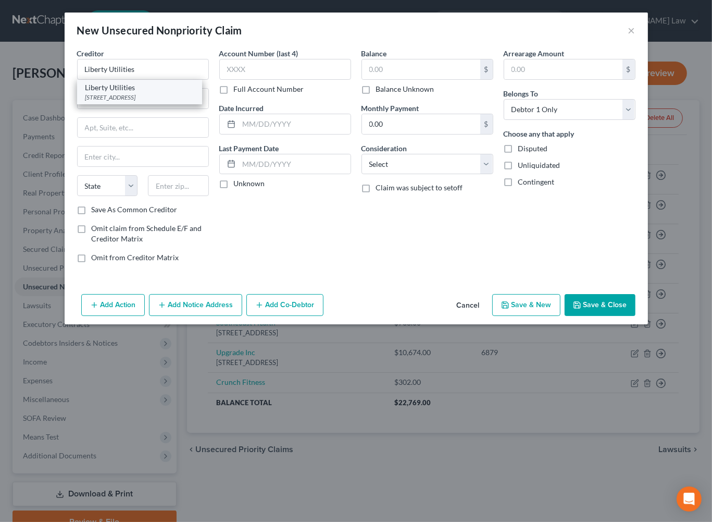
type input "02722"
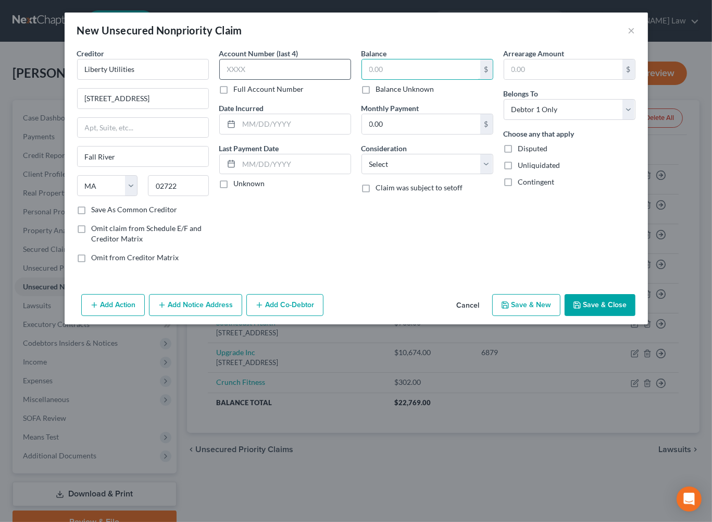
drag, startPoint x: 408, startPoint y: 89, endPoint x: 265, endPoint y: 87, distance: 143.3
click at [265, 87] on div "Creditor * Liberty Utilities [GEOGRAPHIC_DATA] [US_STATE] AK AR AZ CA CO CT DE …" at bounding box center [356, 159] width 569 height 223
drag, startPoint x: 319, startPoint y: 90, endPoint x: 306, endPoint y: 90, distance: 13.0
click at [306, 90] on div "Creditor * Liberty Utilities [GEOGRAPHIC_DATA] [US_STATE] AK AR AZ CA CO CT DE …" at bounding box center [356, 159] width 569 height 223
type input "458.00"
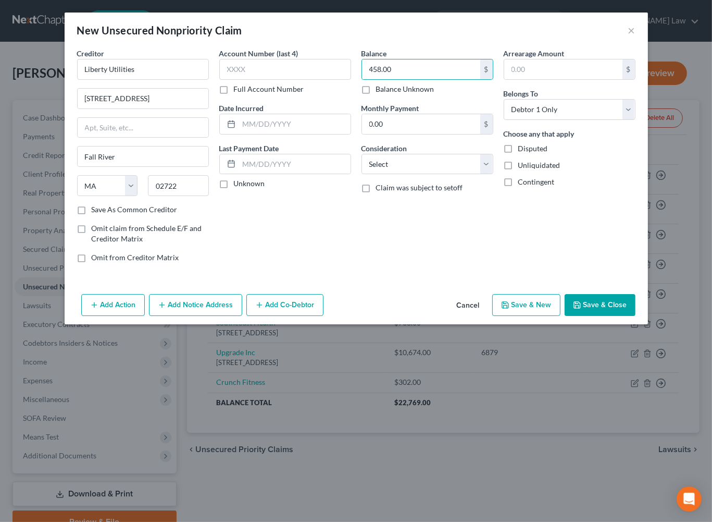
click at [632, 316] on button "Save & Close" at bounding box center [600, 305] width 71 height 22
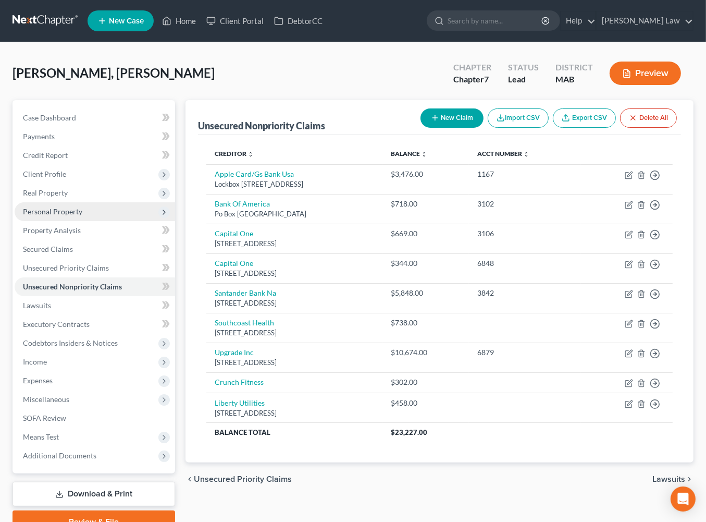
click at [60, 216] on span "Personal Property" at bounding box center [52, 211] width 59 height 9
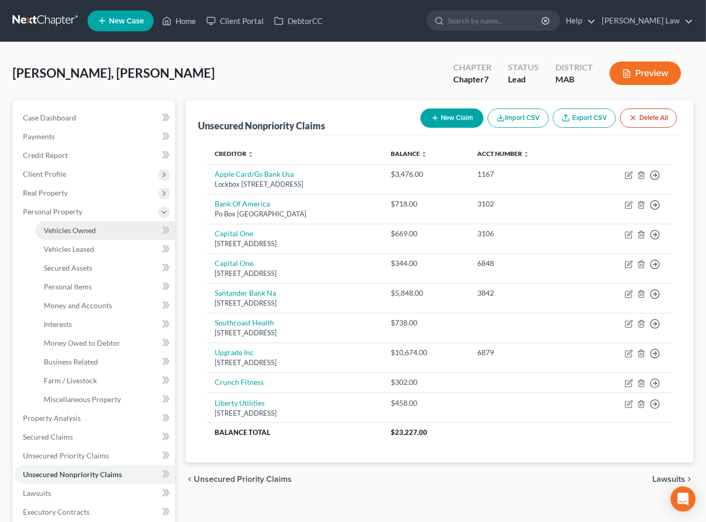
click at [69, 235] on span "Vehicles Owned" at bounding box center [70, 230] width 52 height 9
